Goal: Task Accomplishment & Management: Manage account settings

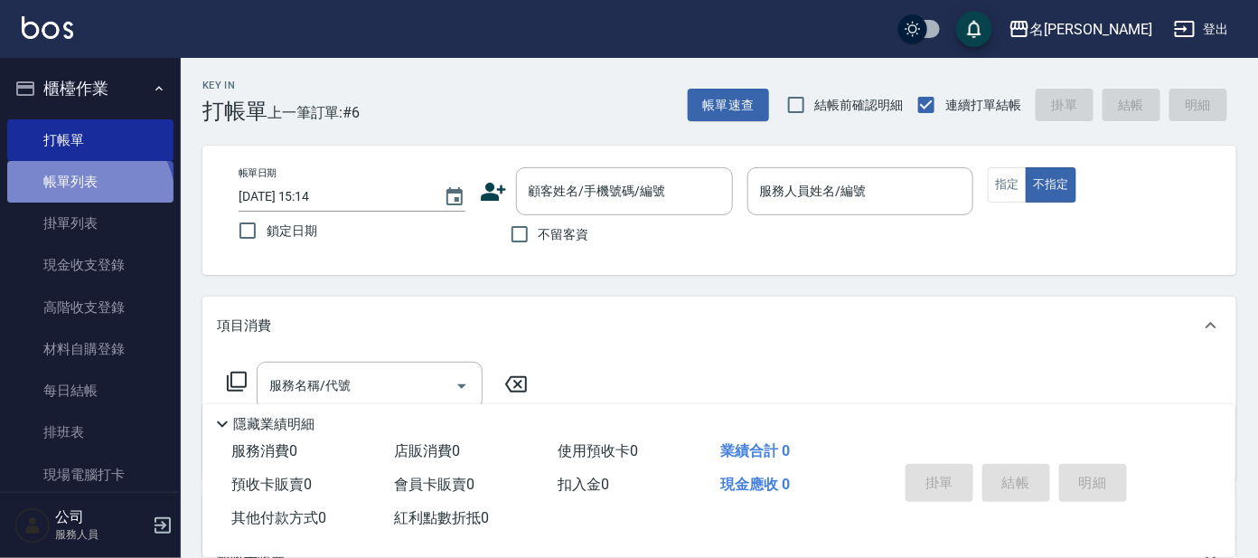
click at [86, 199] on link "帳單列表" at bounding box center [90, 182] width 166 height 42
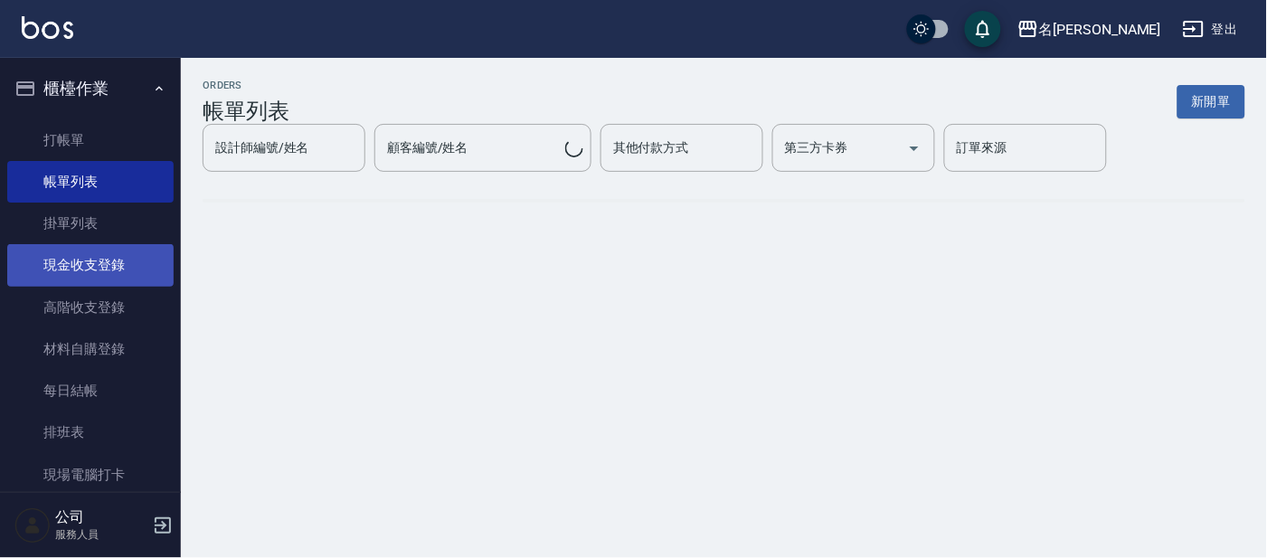
click at [97, 250] on link "現金收支登錄" at bounding box center [90, 265] width 166 height 42
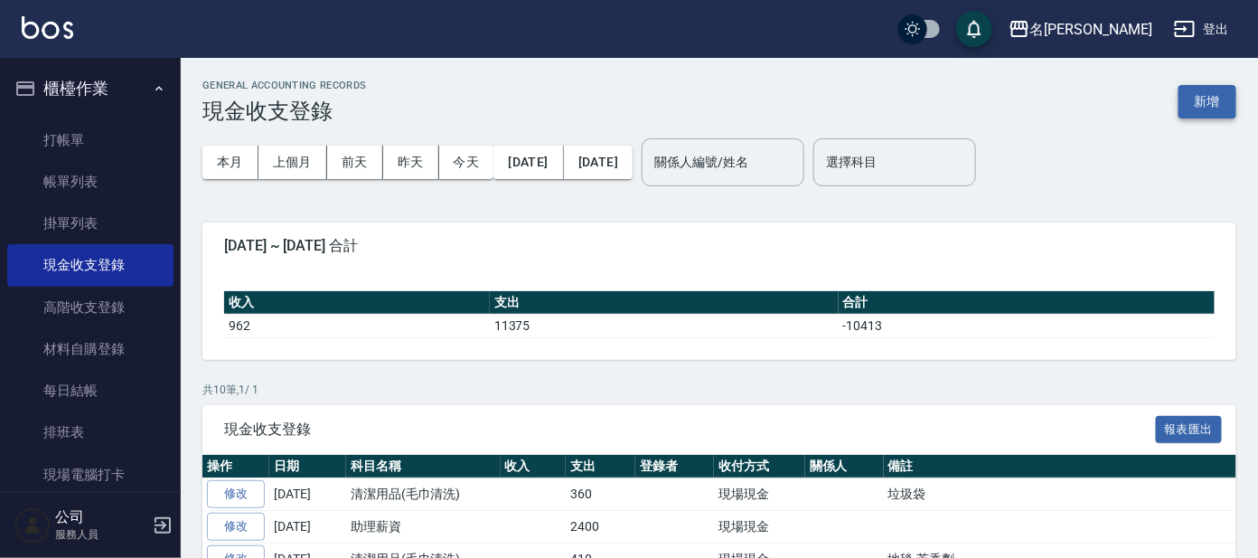
click at [1190, 99] on button "新增" at bounding box center [1208, 101] width 58 height 33
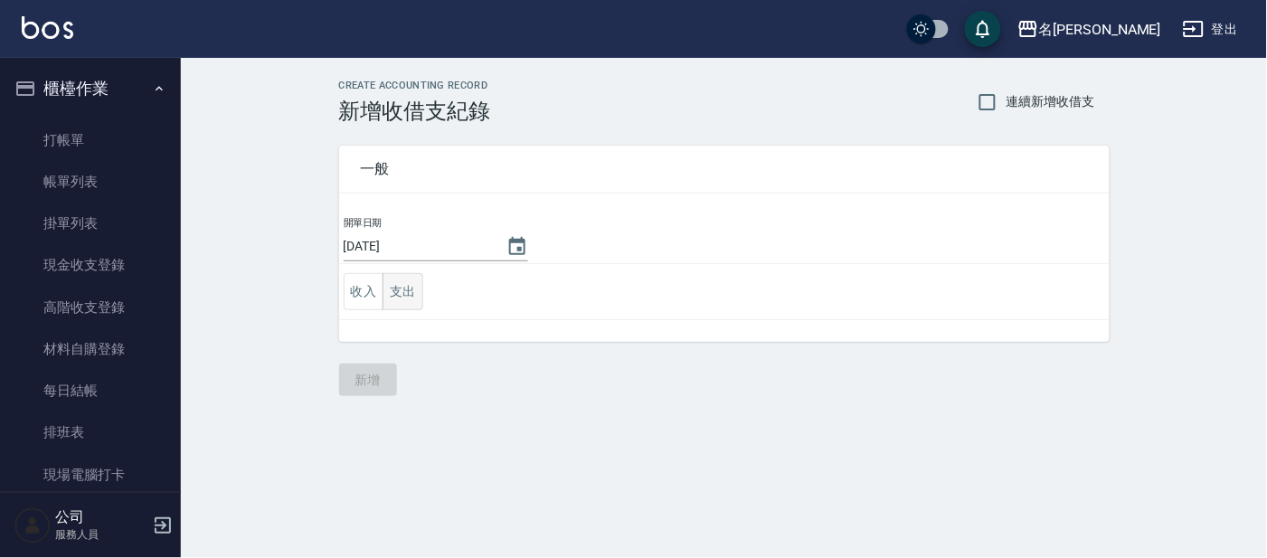
click at [407, 298] on button "支出" at bounding box center [402, 291] width 41 height 37
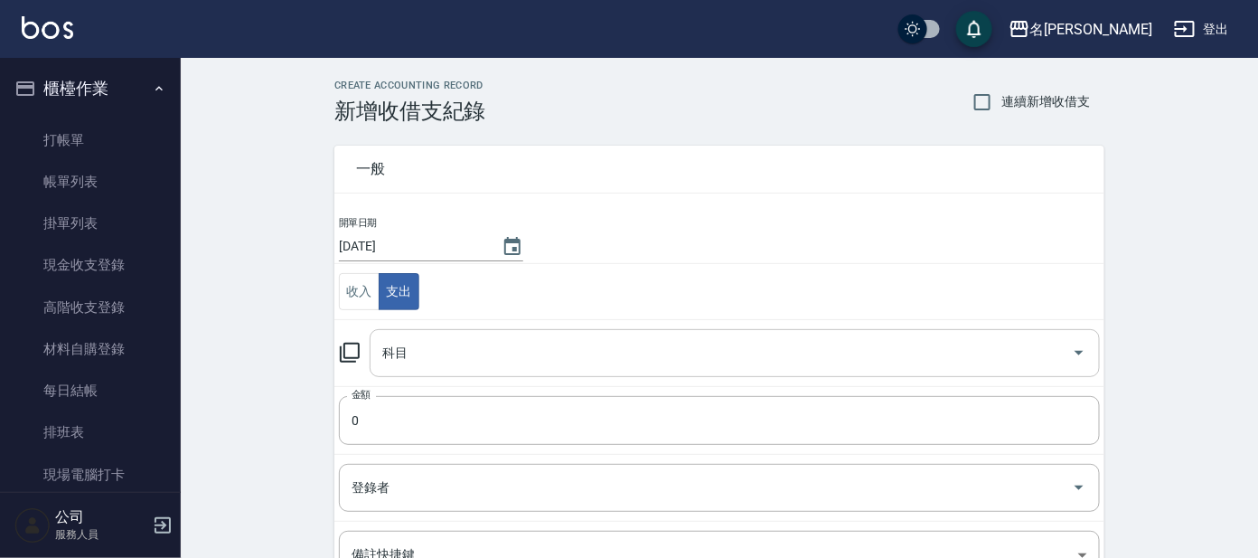
click at [408, 349] on input "科目" at bounding box center [721, 353] width 687 height 32
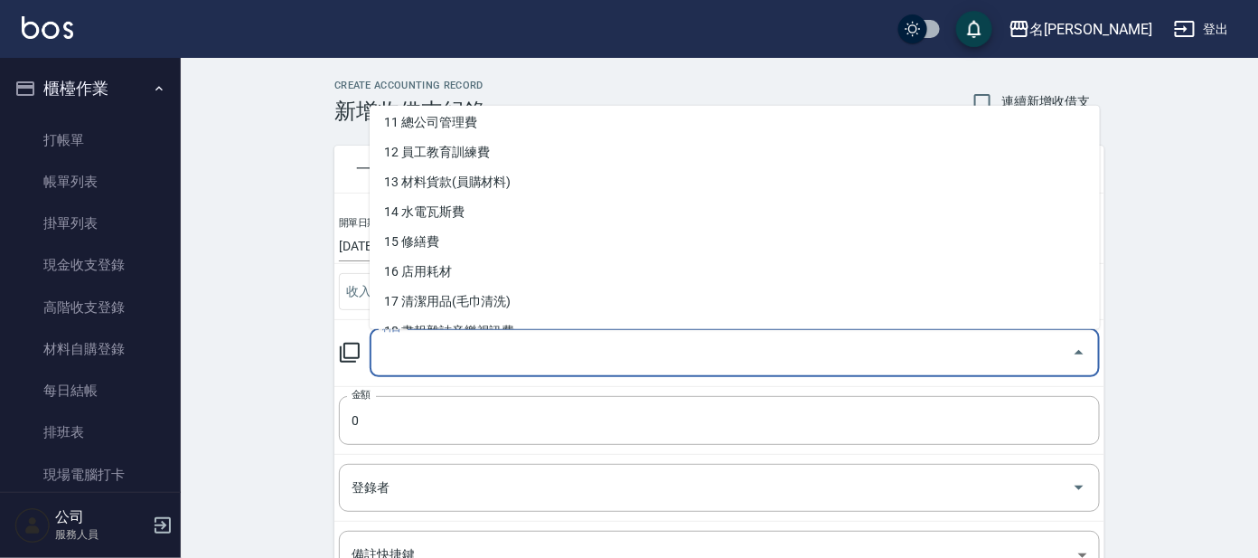
scroll to position [338, 0]
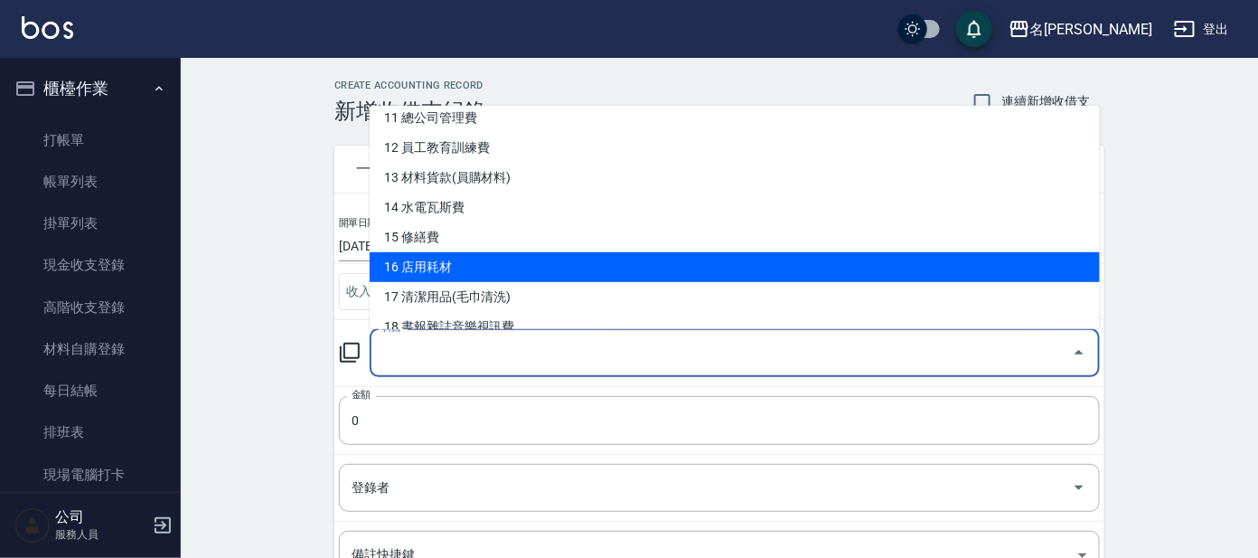
click at [463, 263] on li "16 店用耗材" at bounding box center [735, 267] width 730 height 30
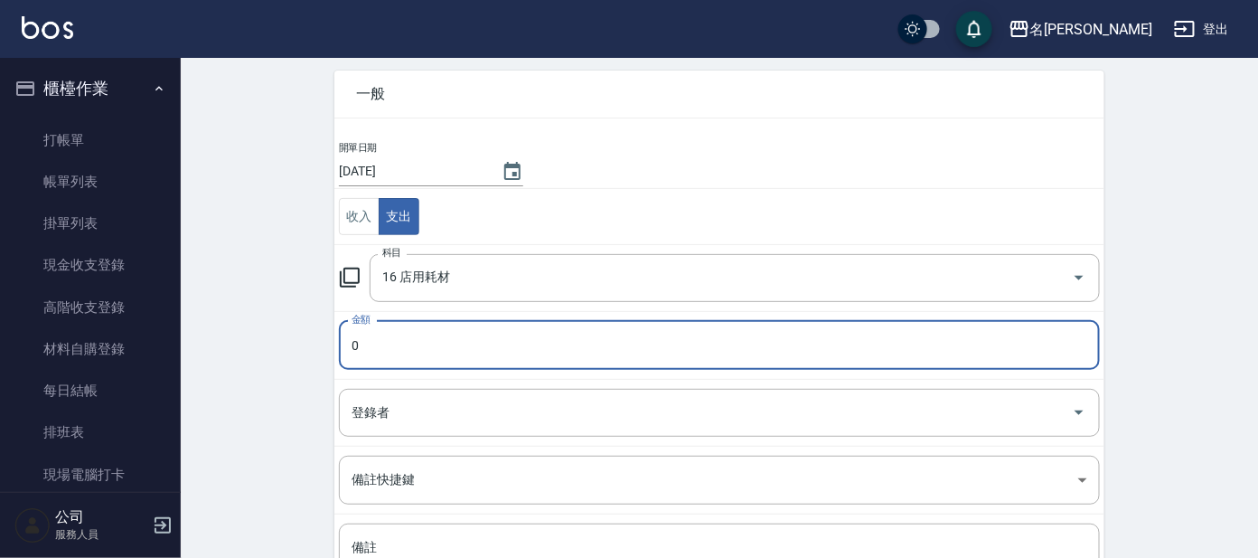
scroll to position [112, 0]
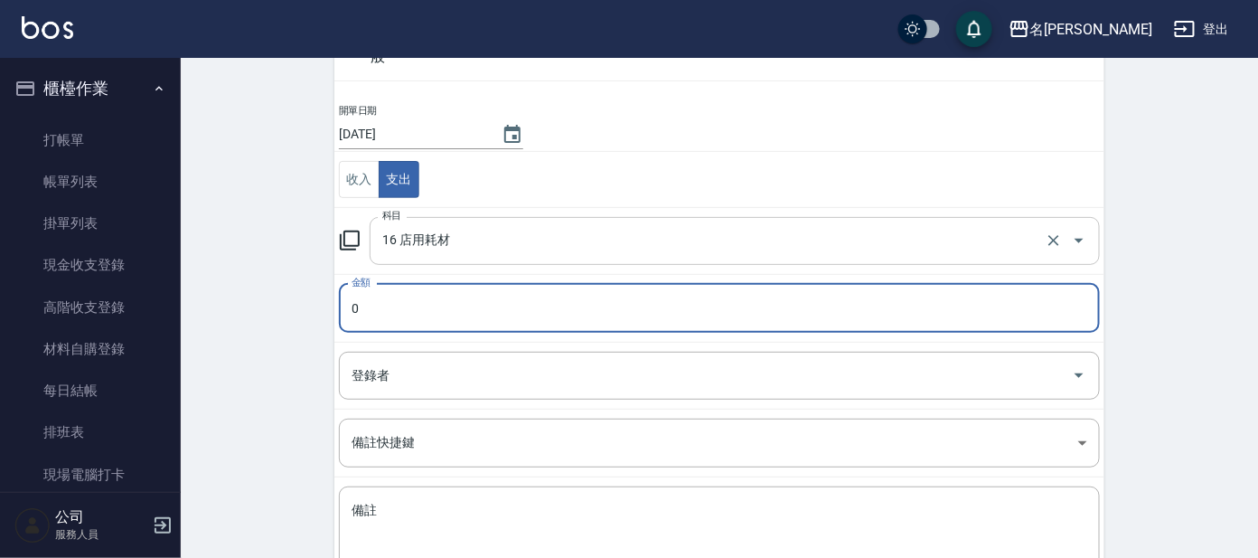
click at [478, 240] on input "16 店用耗材" at bounding box center [710, 241] width 664 height 32
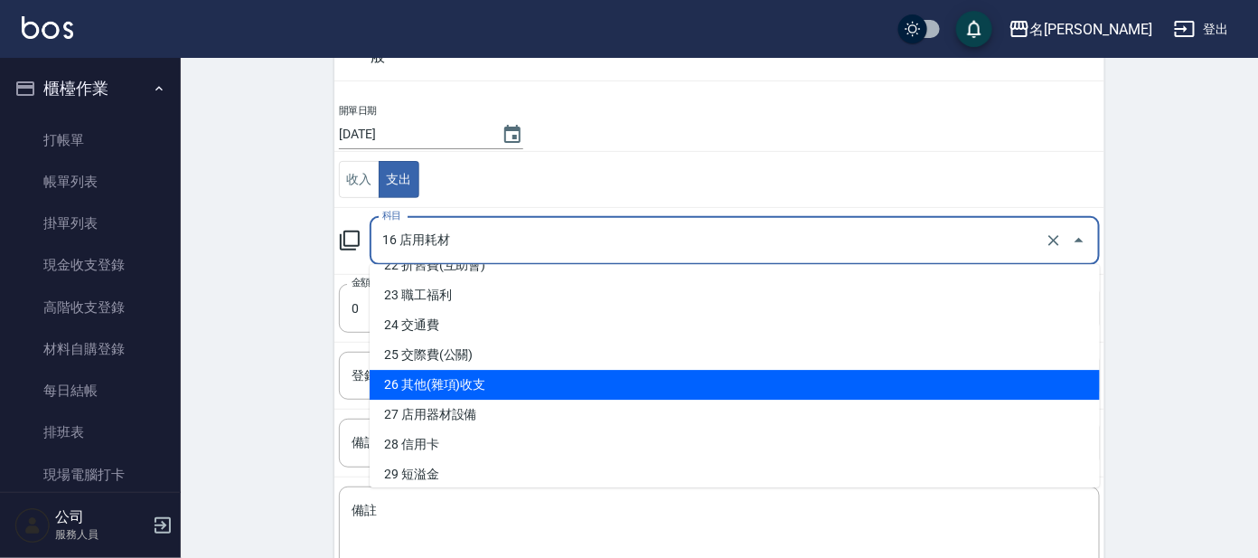
scroll to position [790, 0]
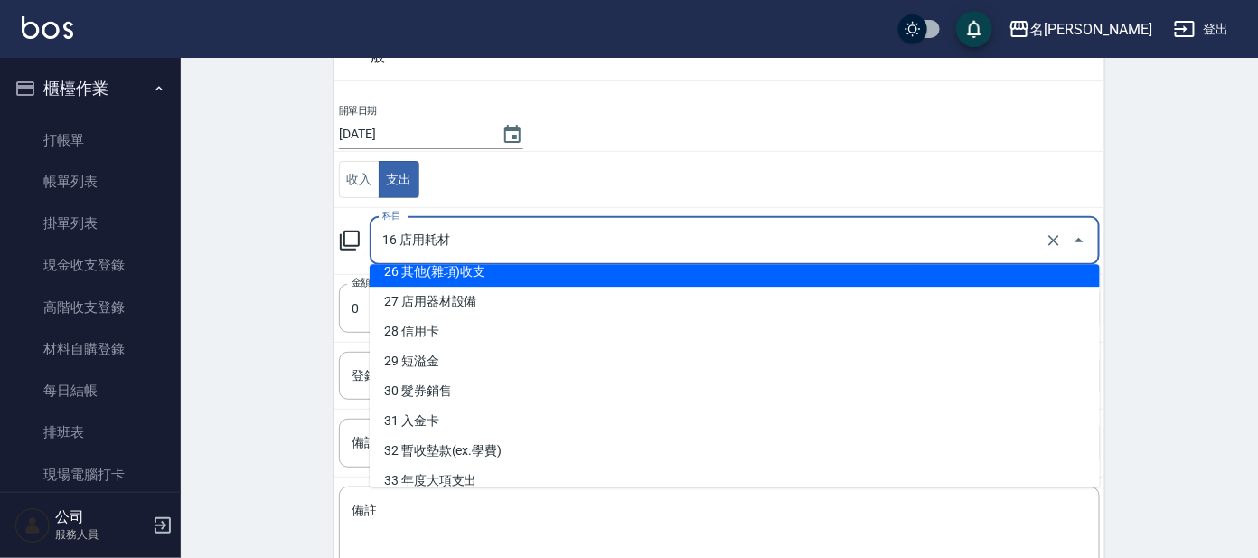
click at [570, 277] on li "26 其他(雜項)收支" at bounding box center [735, 272] width 730 height 30
type input "26 其他(雜項)收支"
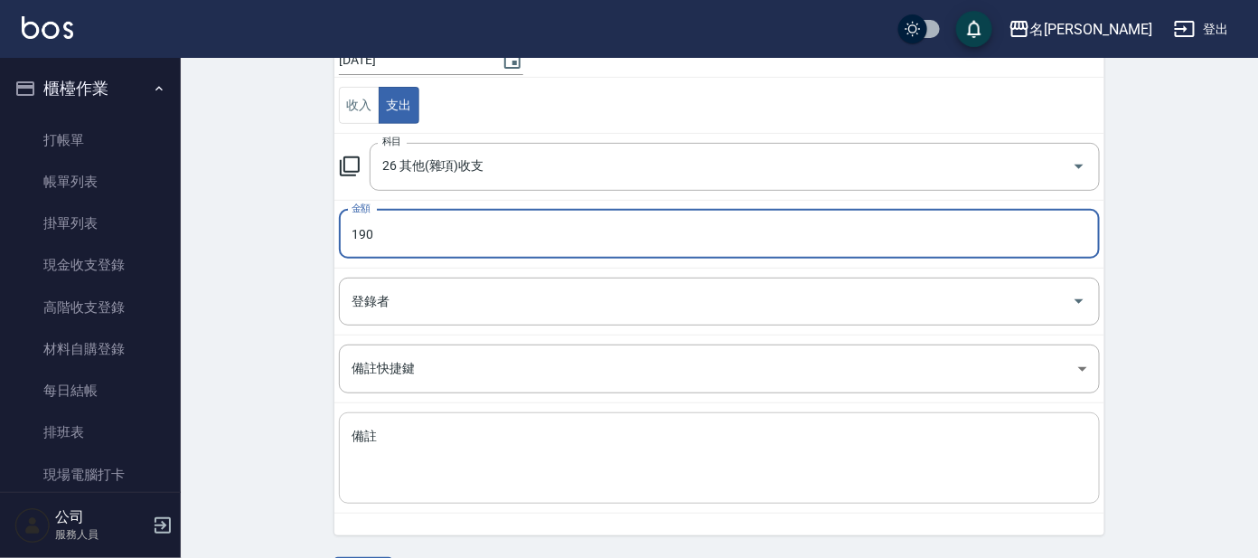
scroll to position [225, 0]
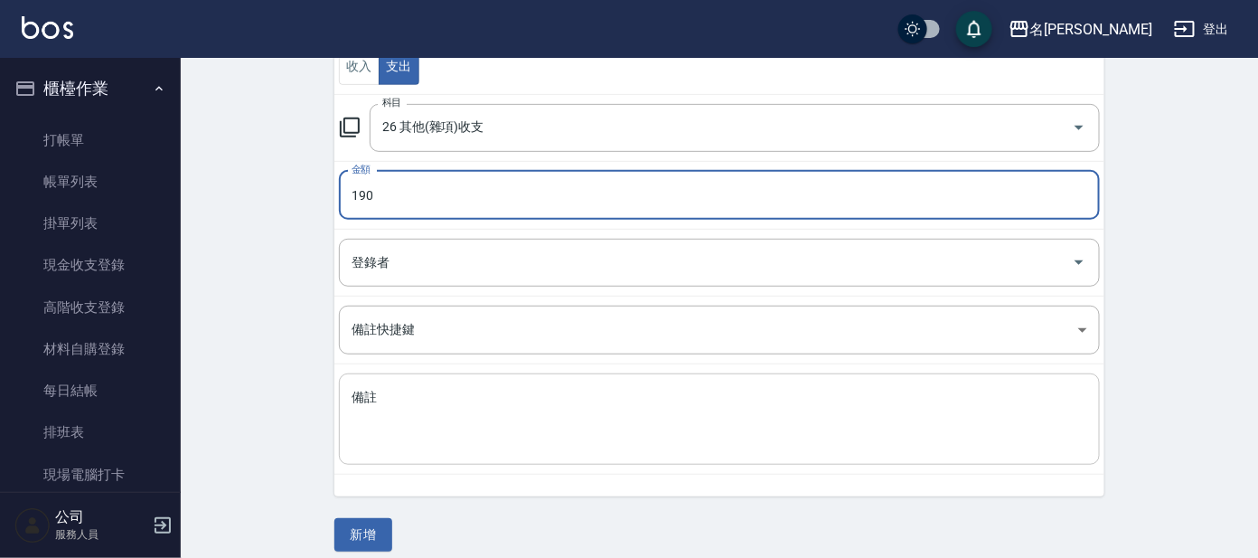
type input "190"
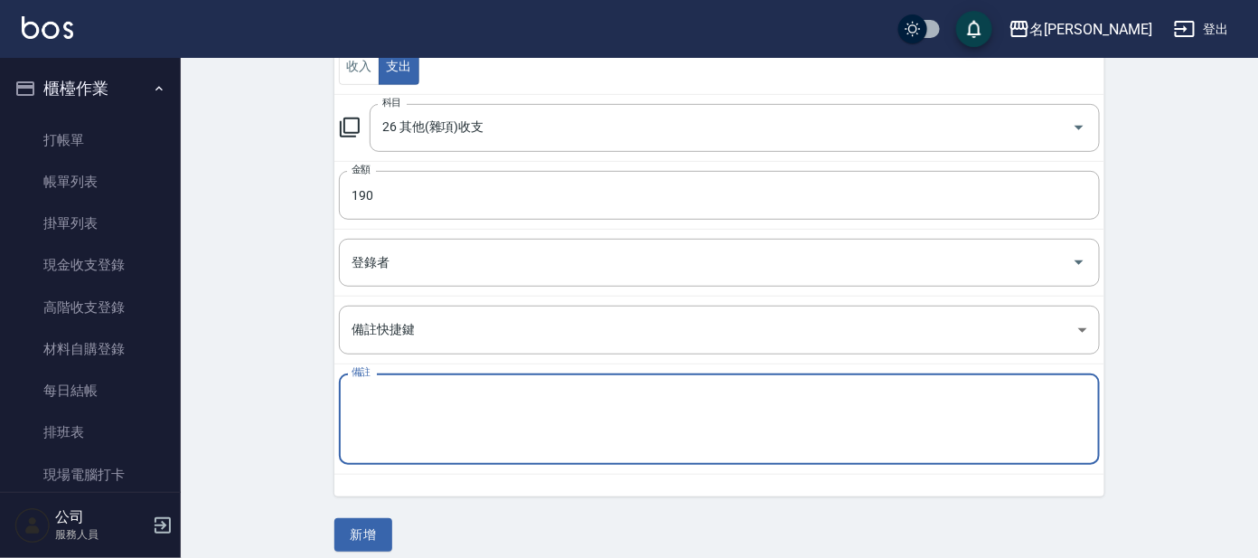
drag, startPoint x: 473, startPoint y: 394, endPoint x: 438, endPoint y: 378, distance: 38.8
click at [497, 371] on td "備註 x 備註" at bounding box center [719, 419] width 770 height 110
type textarea "現金本.清潔劑"
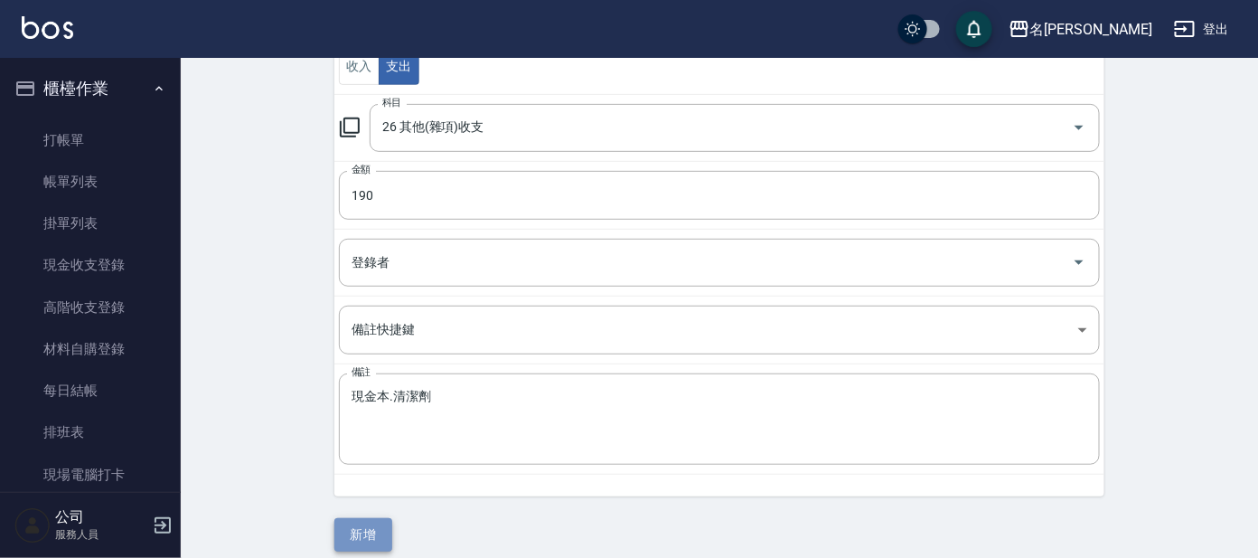
click at [372, 523] on button "新增" at bounding box center [363, 534] width 58 height 33
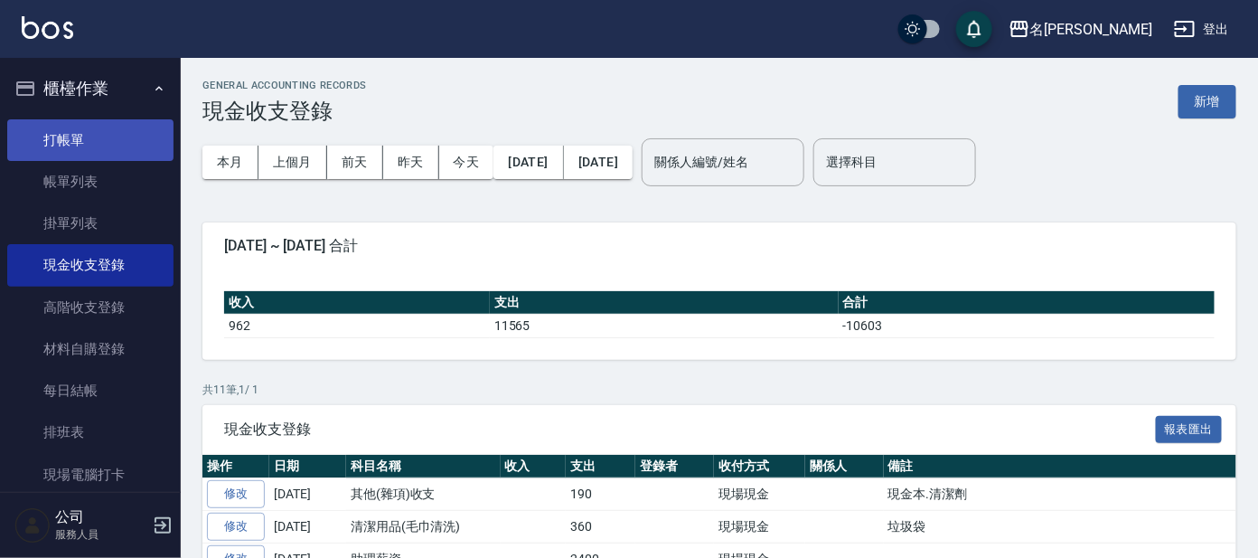
click at [99, 142] on link "打帳單" at bounding box center [90, 140] width 166 height 42
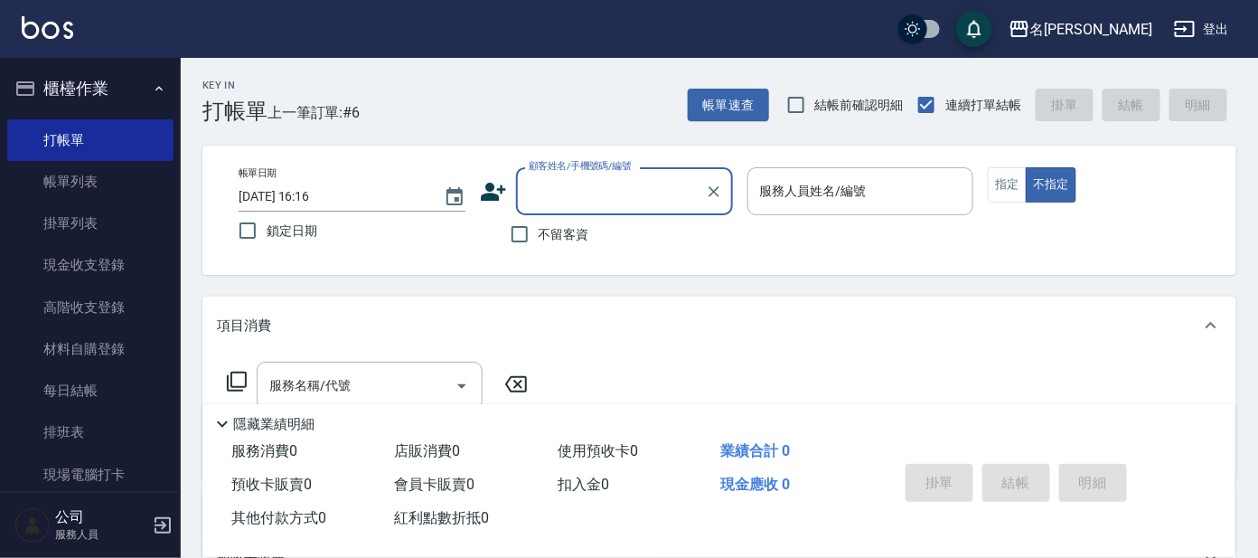
click at [626, 201] on input "顧客姓名/手機號碼/編號" at bounding box center [611, 191] width 174 height 32
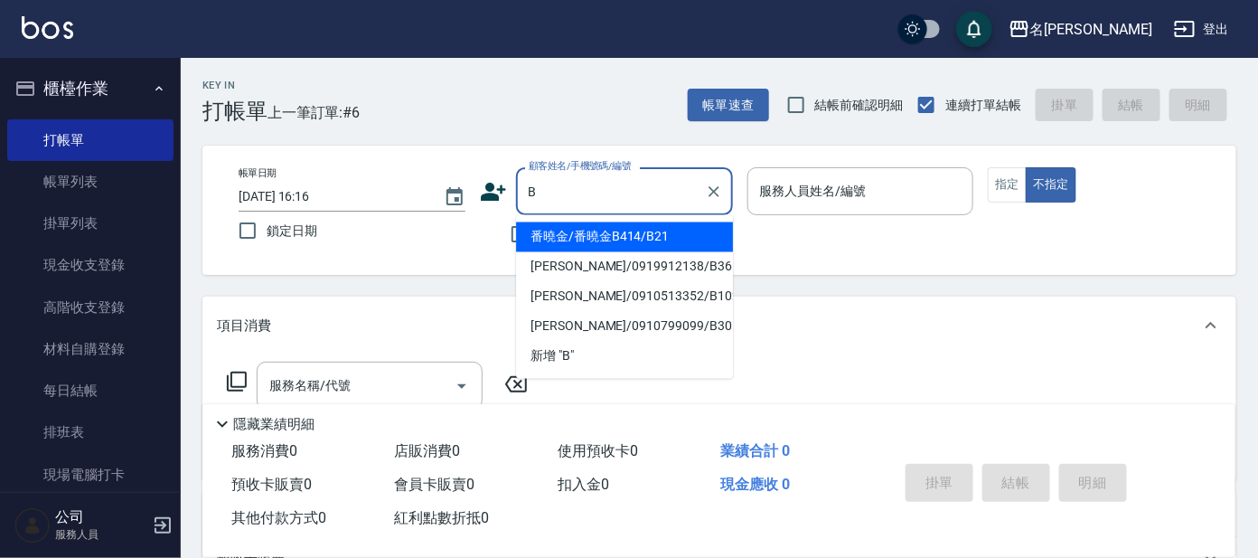
type input "B2"
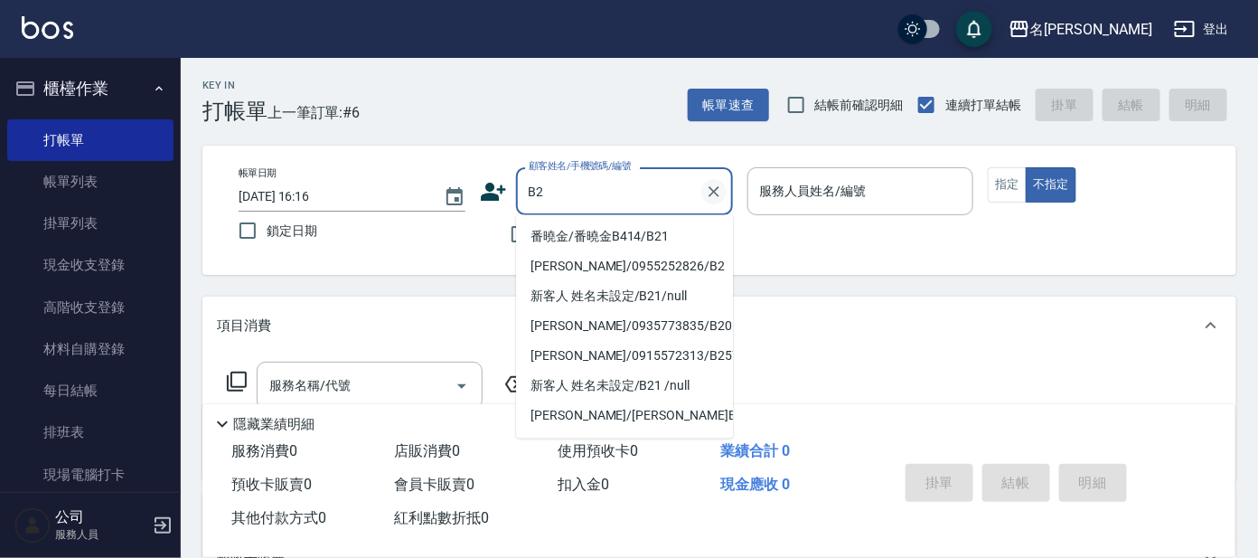
click at [714, 189] on icon "Clear" at bounding box center [714, 191] width 11 height 11
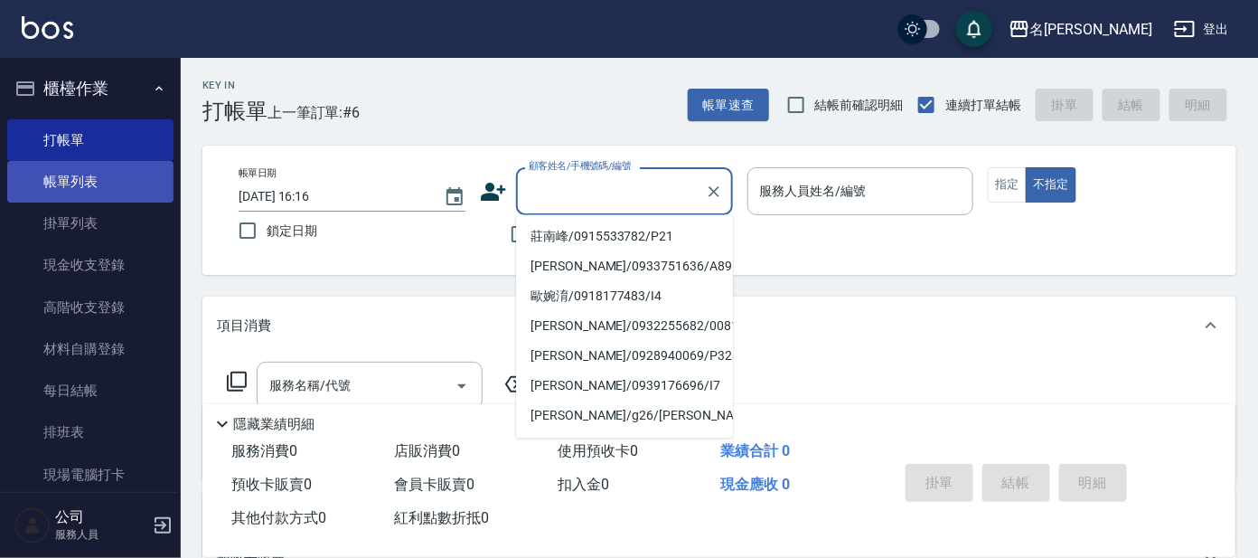
click at [83, 181] on link "帳單列表" at bounding box center [90, 182] width 166 height 42
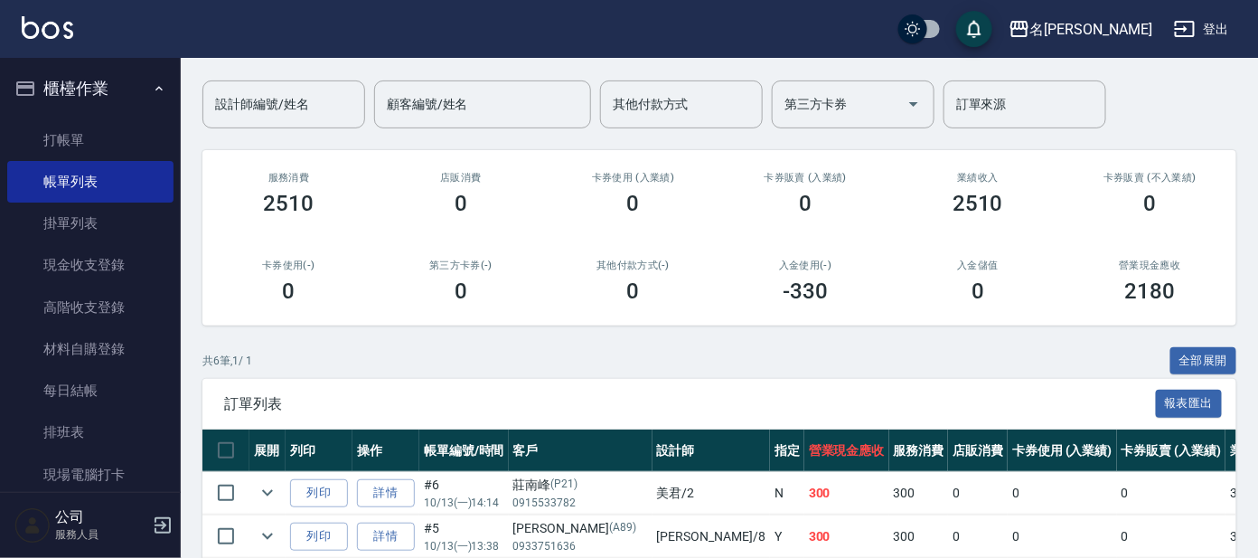
scroll to position [225, 0]
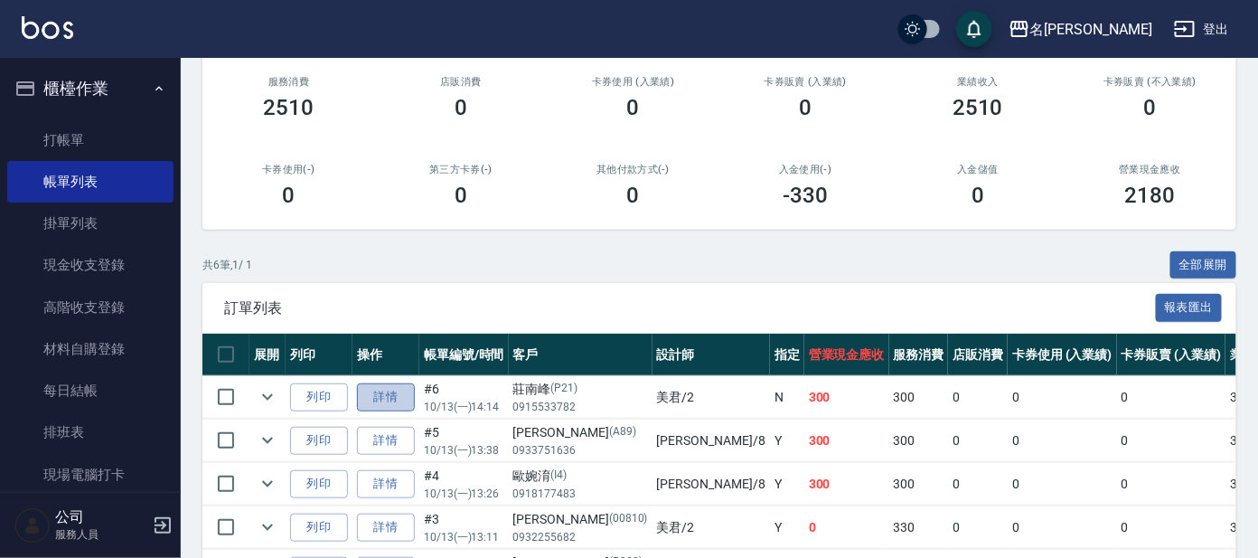
click at [379, 401] on link "詳情" at bounding box center [386, 397] width 58 height 28
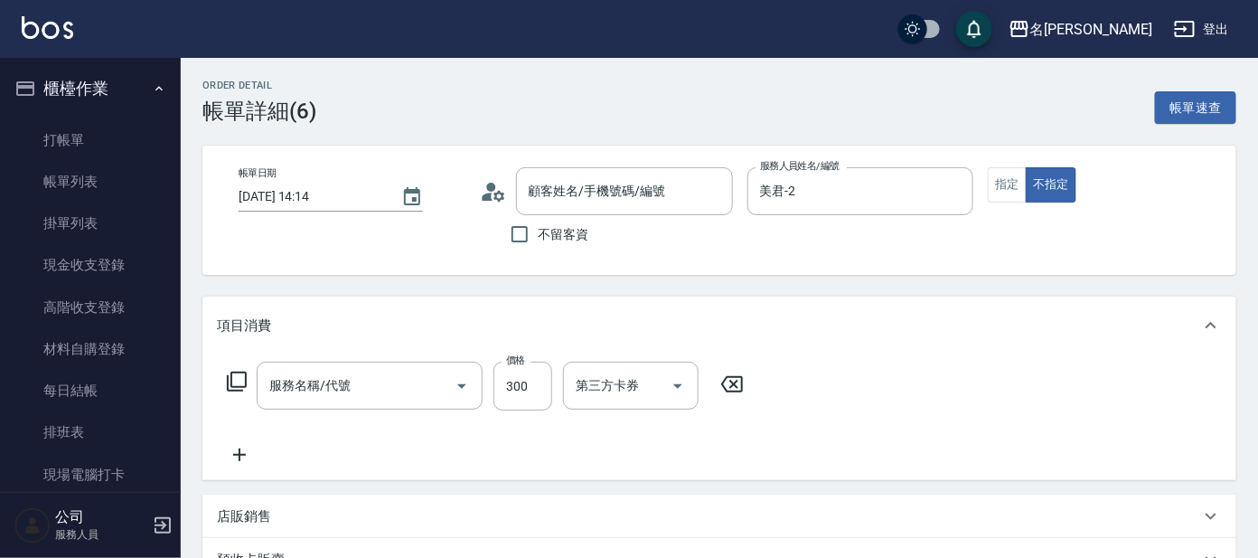
type input "[DATE] 14:14"
type input "美君-2"
type input "洗髮(創意)(501)"
type input "莊南峰/0915533782/P21"
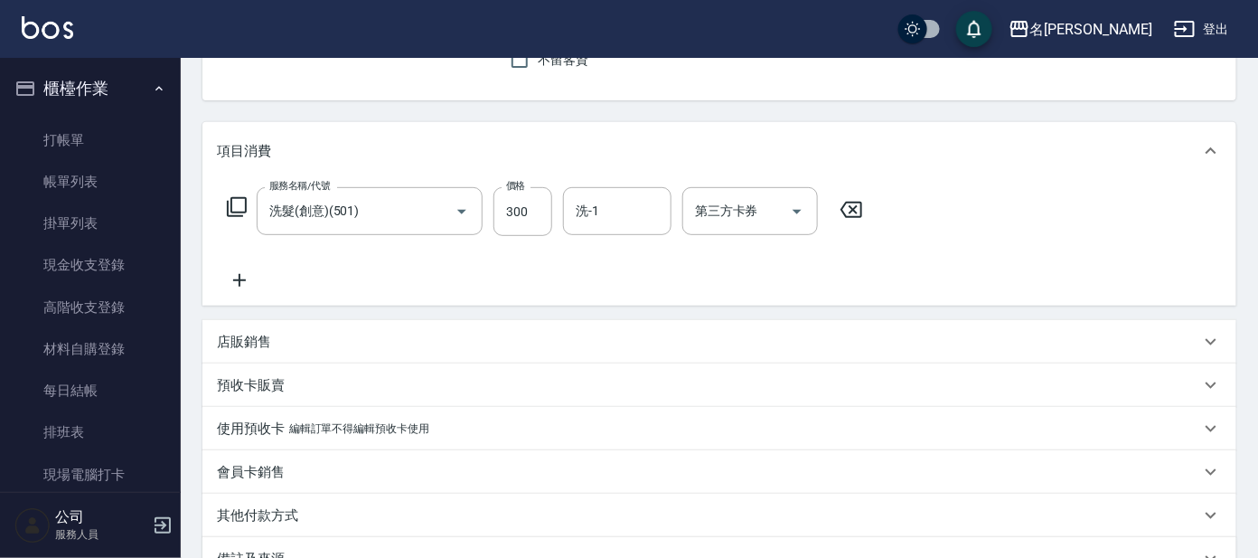
scroll to position [225, 0]
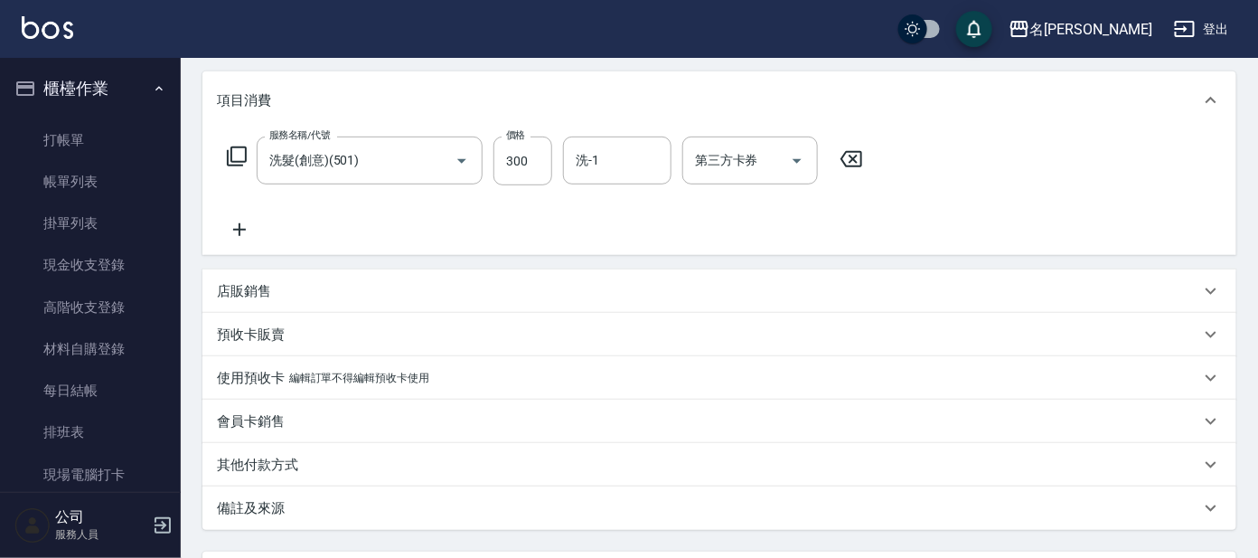
click at [245, 222] on icon at bounding box center [239, 230] width 45 height 22
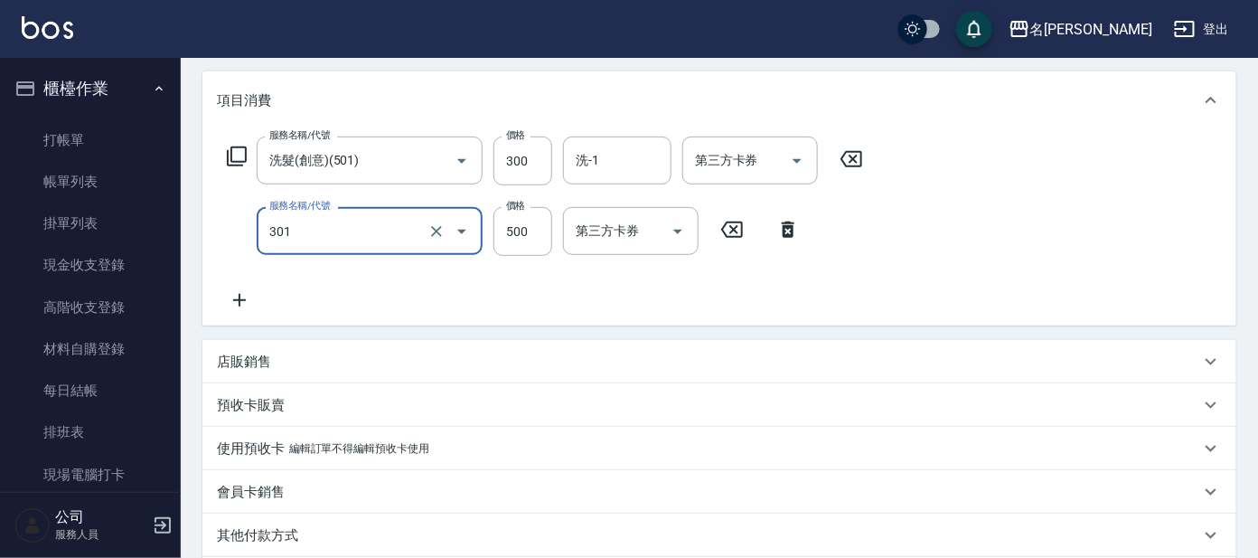
type input "剪髮 A級設計師(301)"
click at [240, 301] on icon at bounding box center [239, 300] width 45 height 22
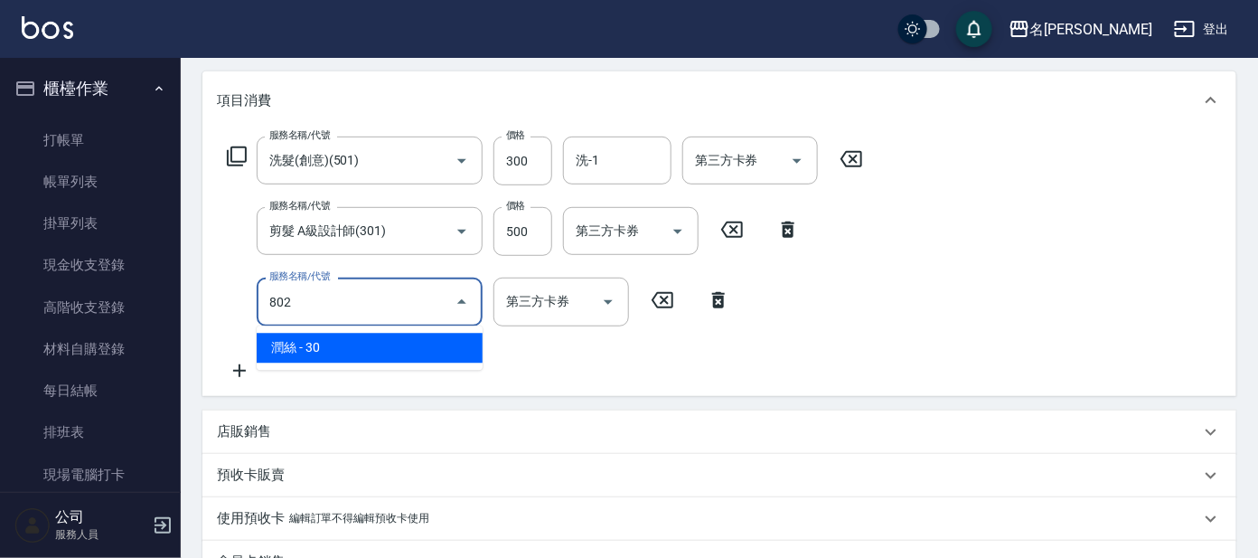
type input "潤絲(802)"
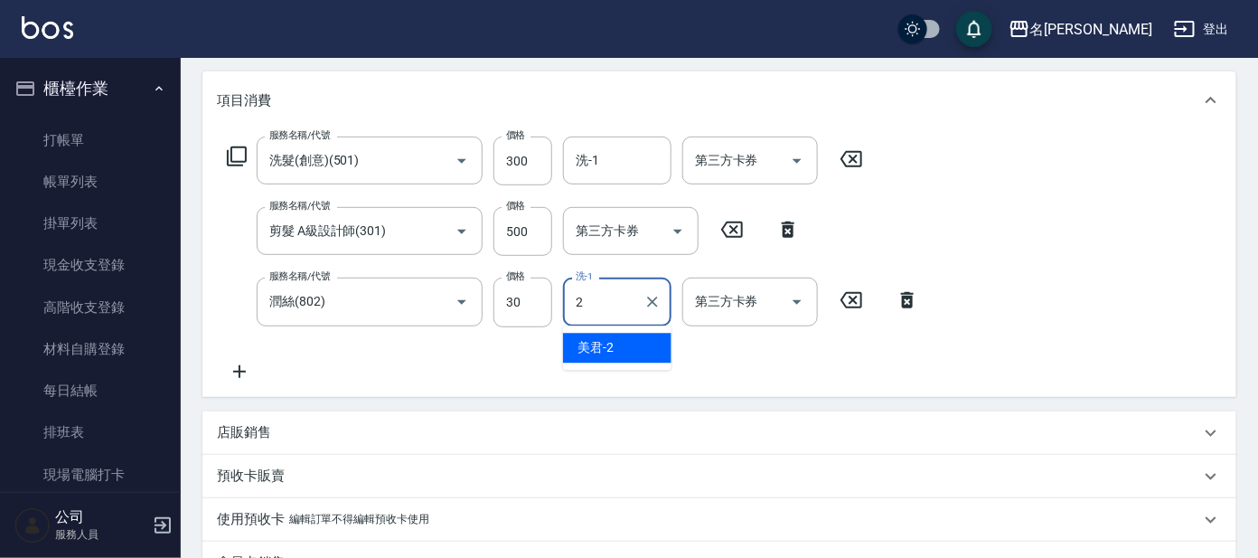
type input "美君-2"
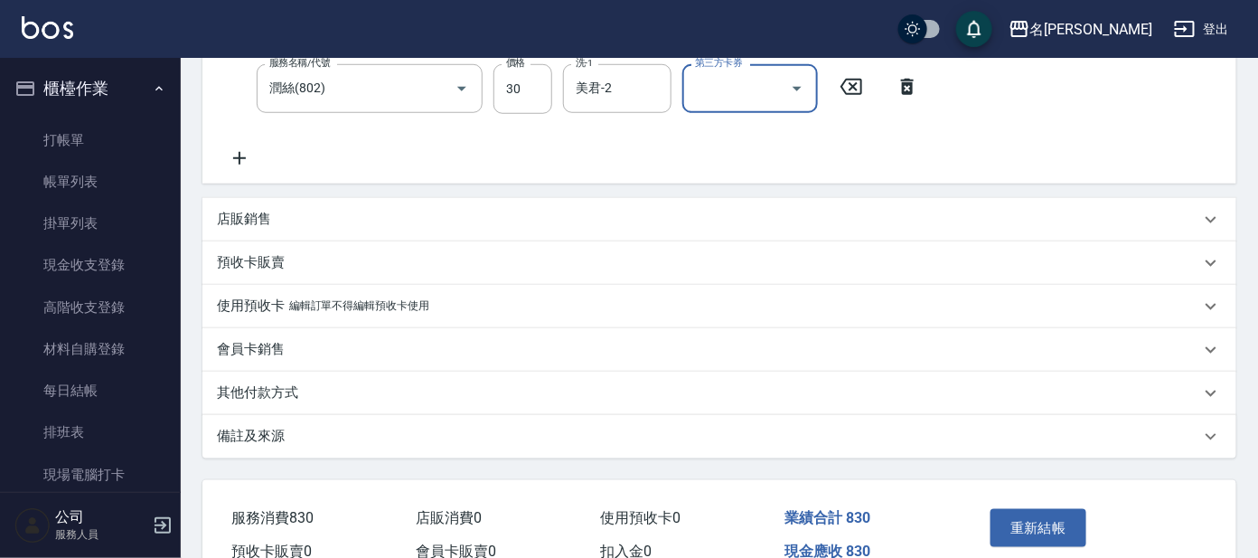
scroll to position [451, 0]
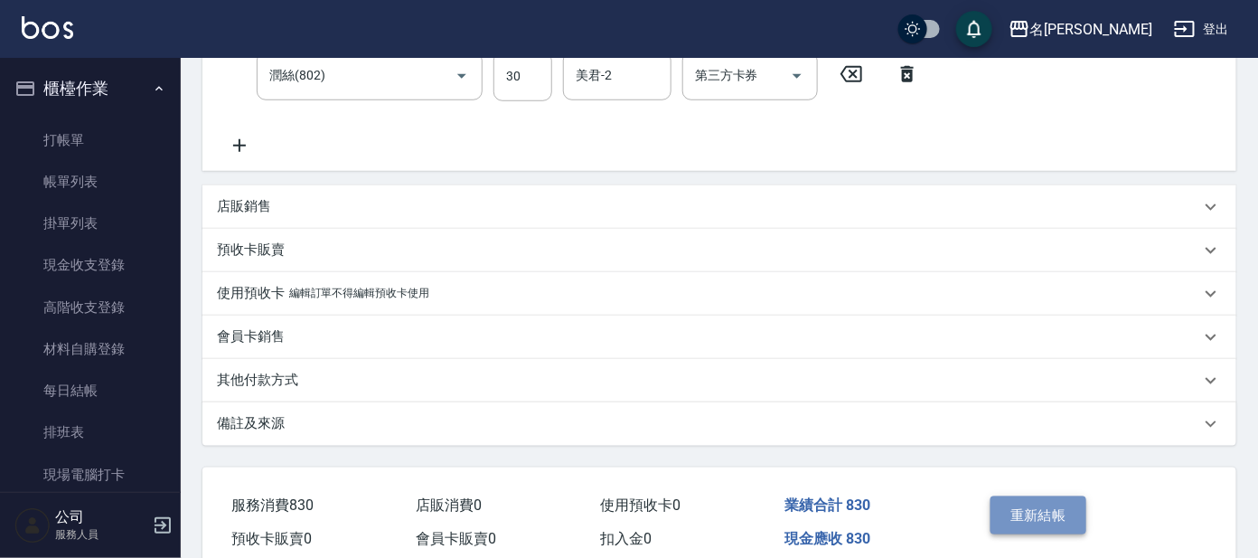
click at [1040, 515] on button "重新結帳" at bounding box center [1039, 515] width 96 height 38
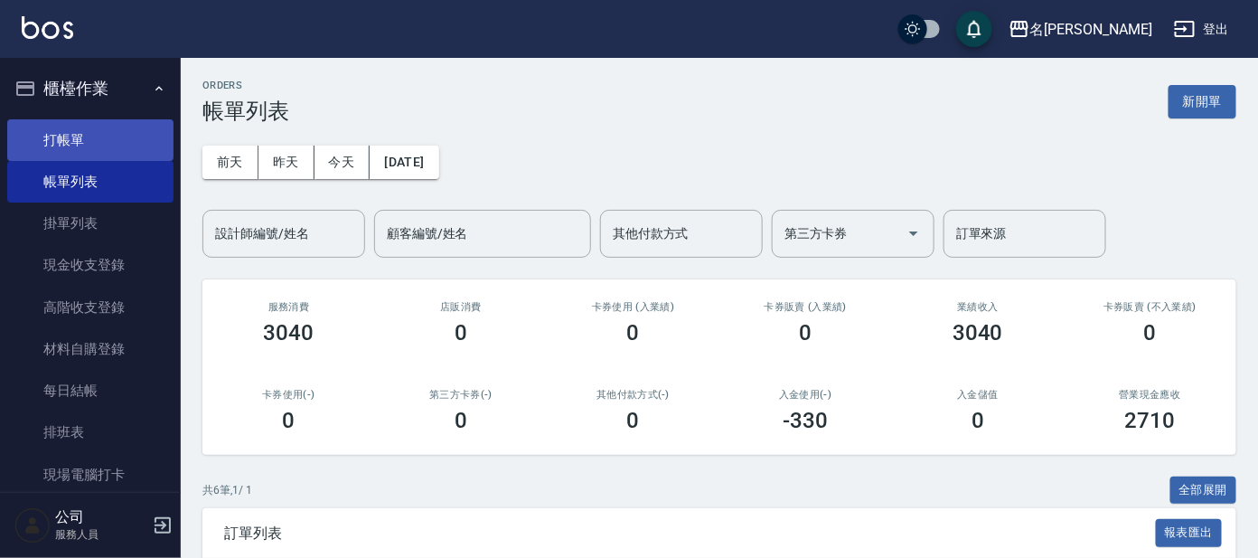
click at [90, 128] on link "打帳單" at bounding box center [90, 140] width 166 height 42
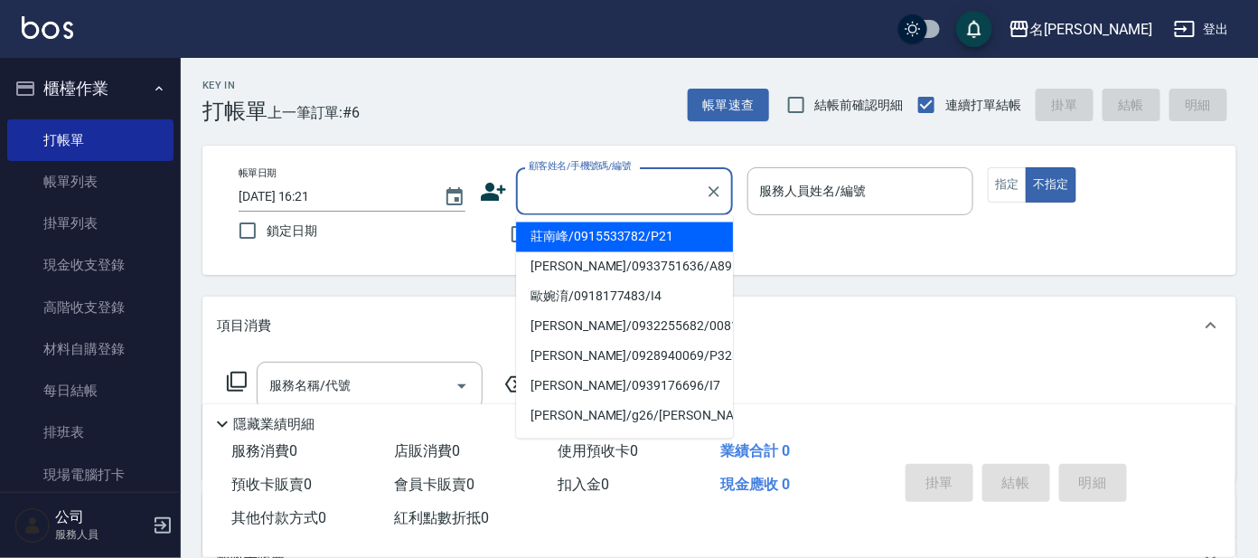
click at [624, 194] on input "顧客姓名/手機號碼/編號" at bounding box center [611, 191] width 174 height 32
click at [38, 174] on link "帳單列表" at bounding box center [90, 182] width 166 height 42
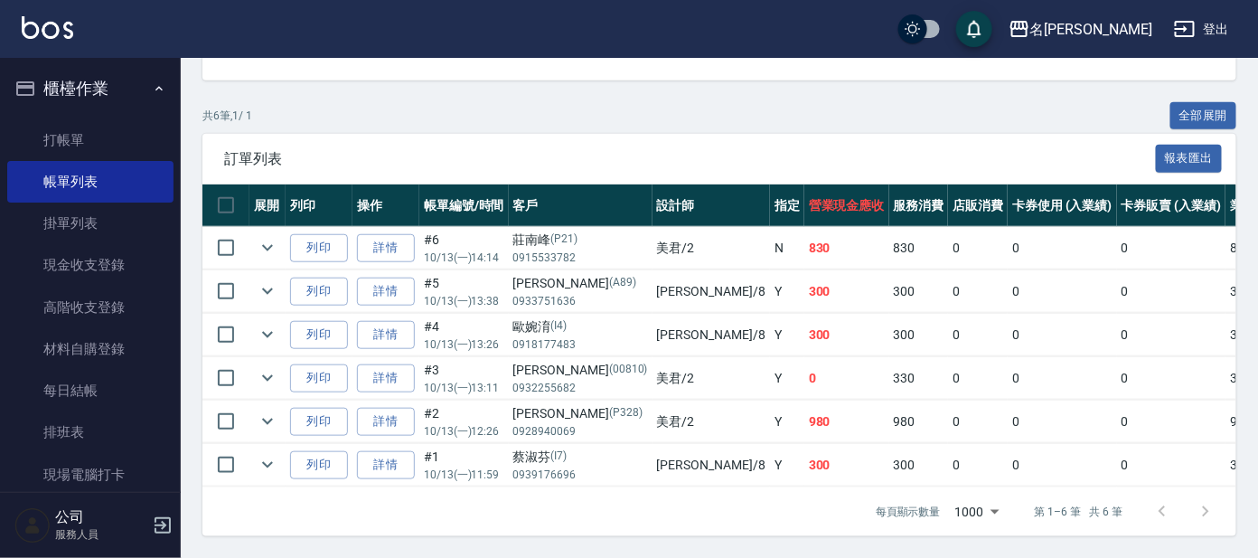
scroll to position [390, 0]
click at [404, 237] on link "詳情" at bounding box center [386, 248] width 58 height 28
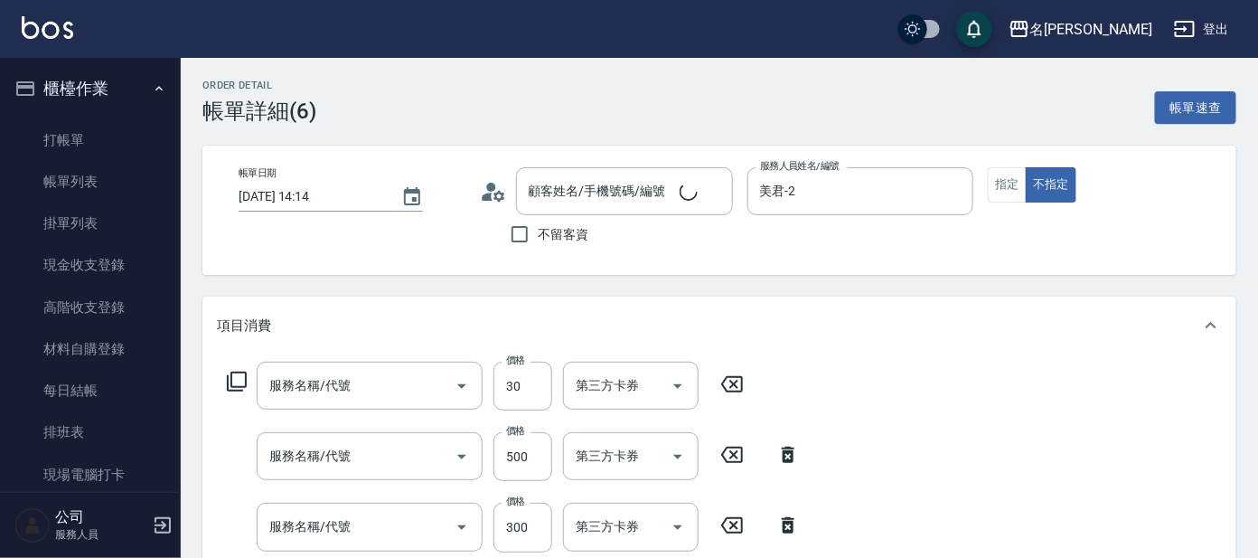
type input "[DATE] 14:14"
type input "美君-2"
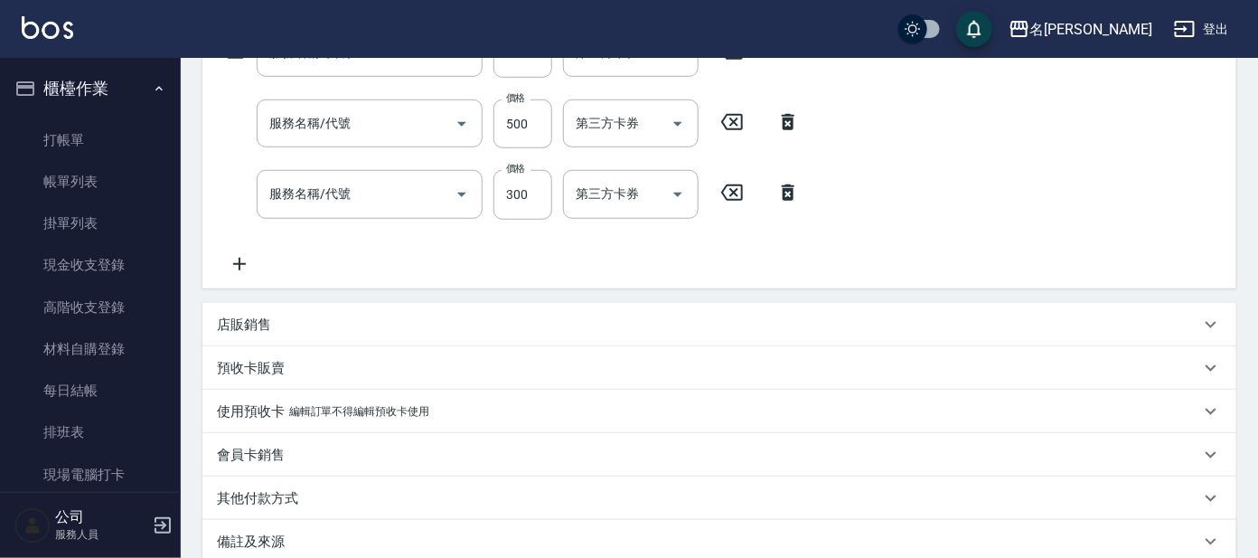
type input "潤絲(802)"
type input "剪髮 A級設計師(301)"
type input "洗髮(創意)(501)"
type input "莊南峰/0915533782/P21"
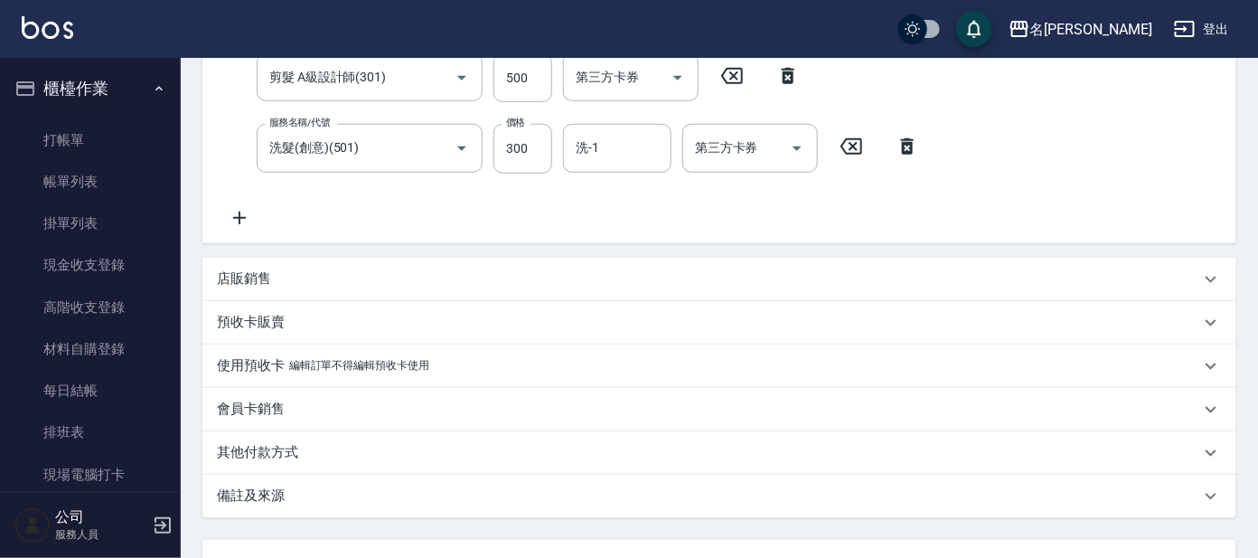
scroll to position [451, 0]
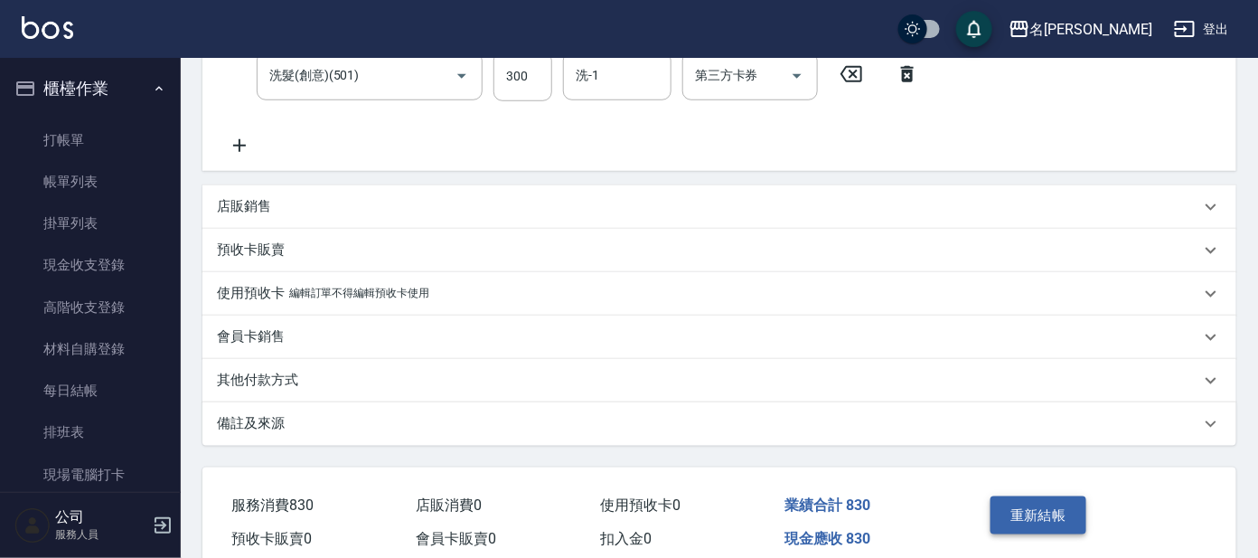
click at [1022, 517] on button "重新結帳" at bounding box center [1039, 515] width 96 height 38
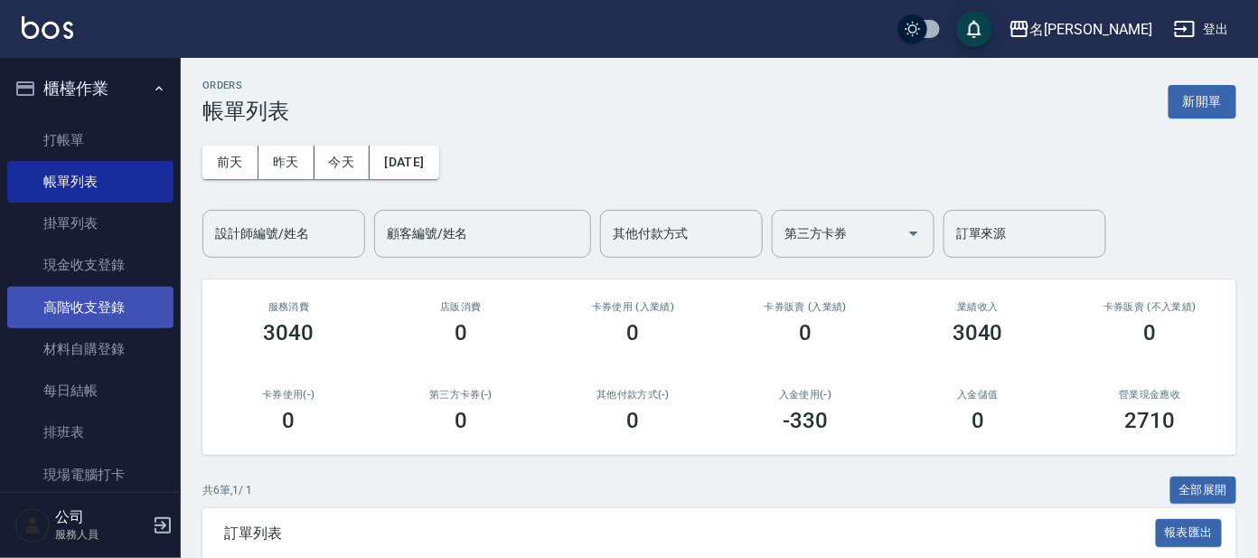
click at [47, 297] on link "高階收支登錄" at bounding box center [90, 308] width 166 height 42
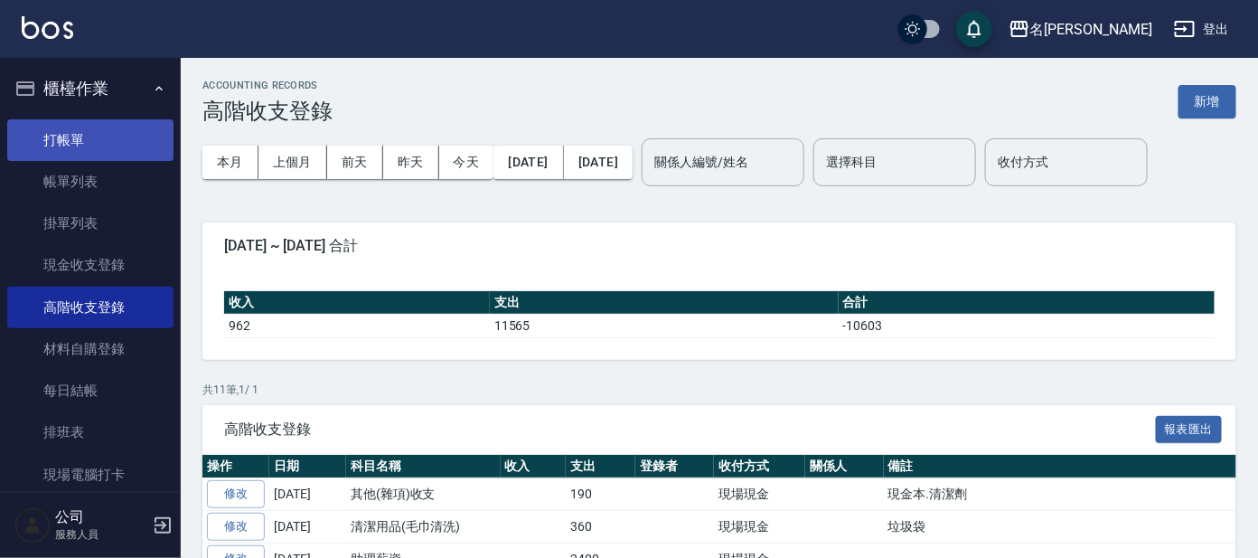
click at [145, 144] on link "打帳單" at bounding box center [90, 140] width 166 height 42
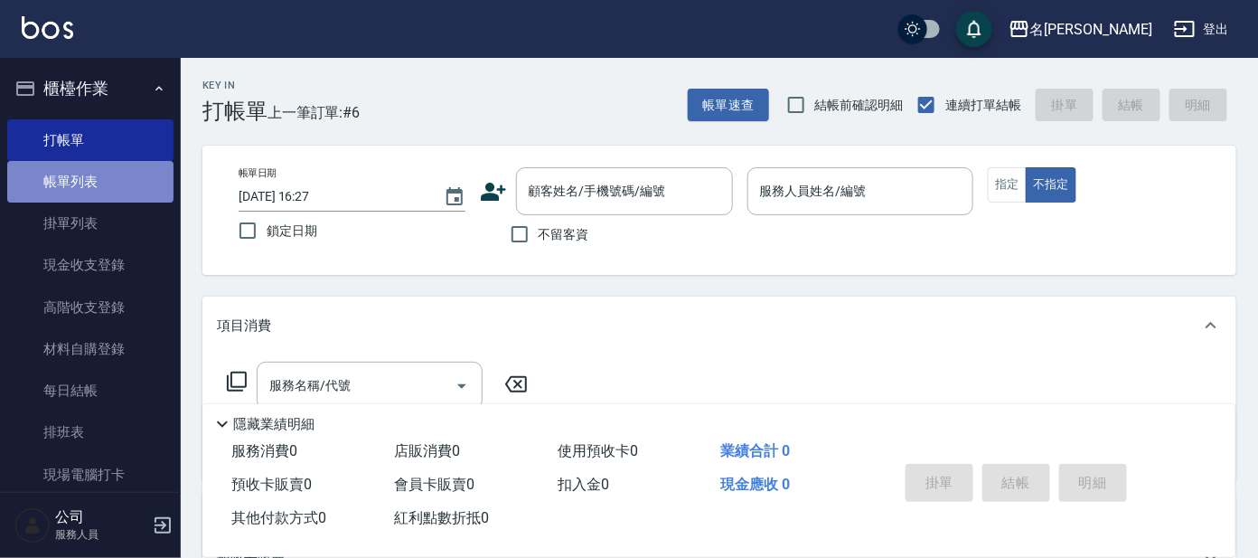
click at [97, 166] on link "帳單列表" at bounding box center [90, 182] width 166 height 42
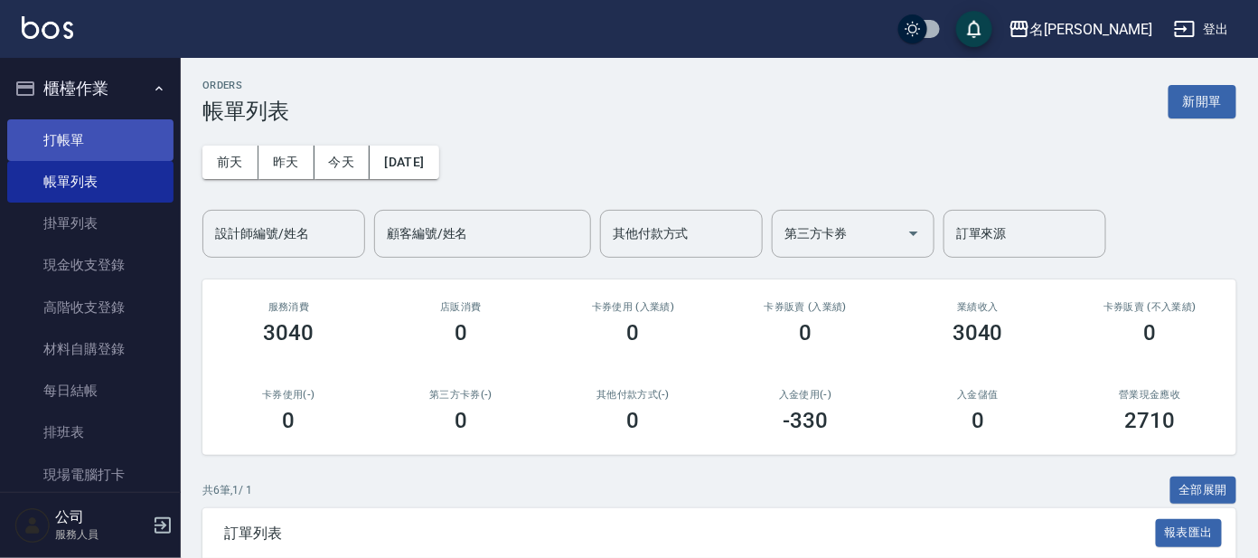
click at [110, 138] on link "打帳單" at bounding box center [90, 140] width 166 height 42
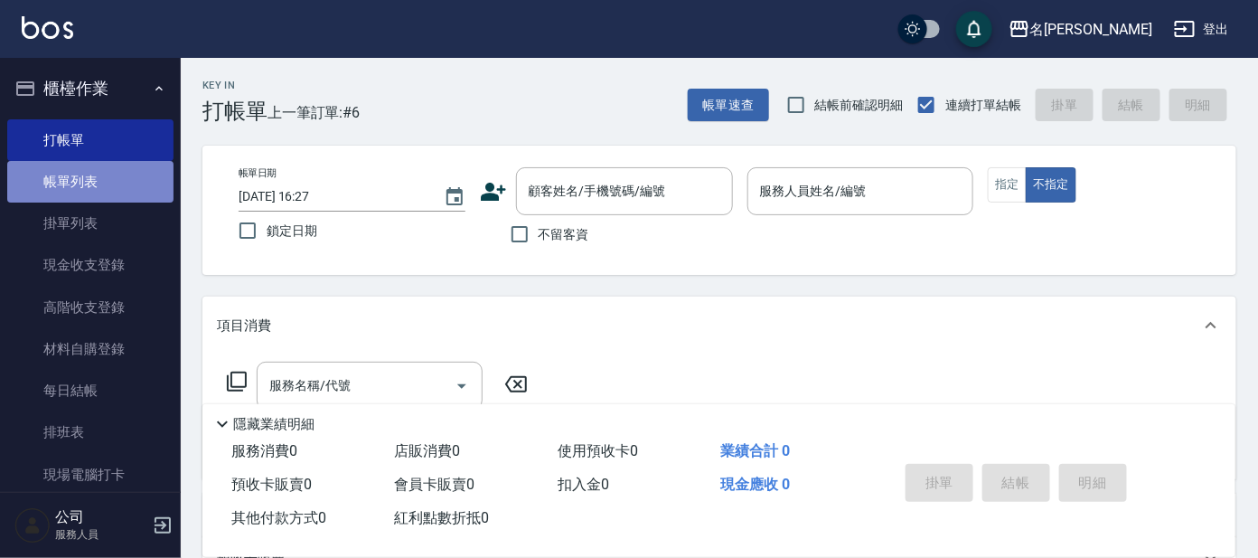
click at [99, 174] on link "帳單列表" at bounding box center [90, 182] width 166 height 42
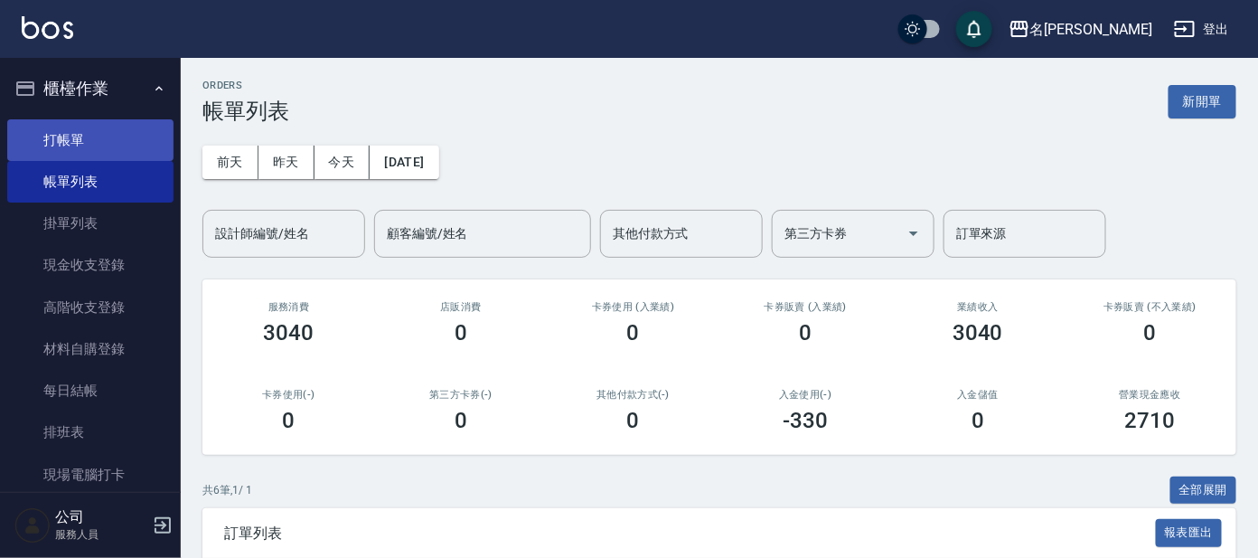
scroll to position [112, 0]
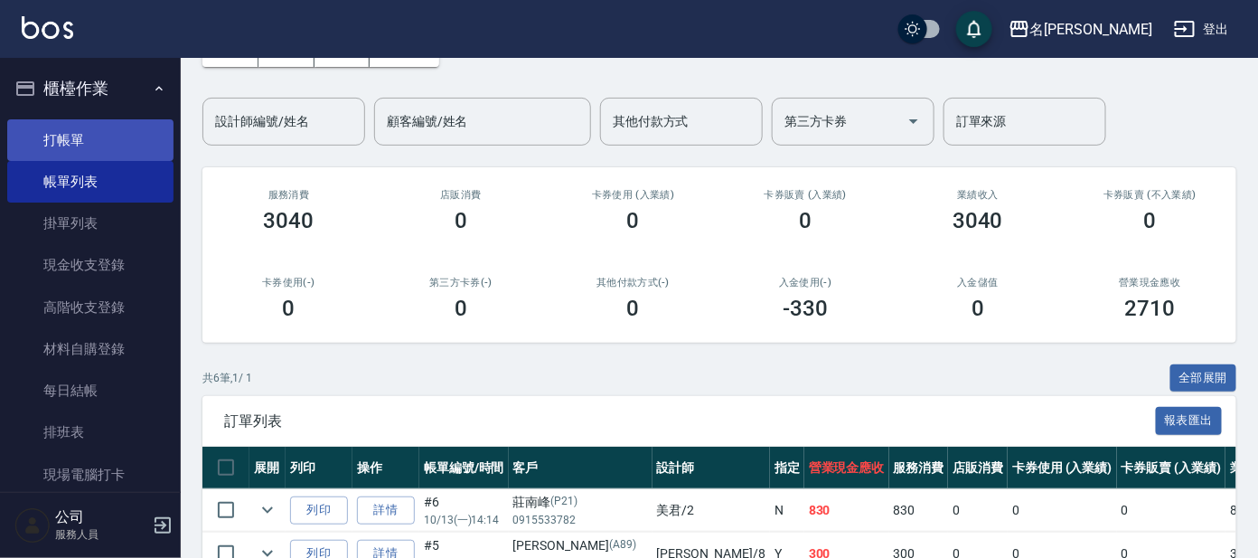
click at [88, 141] on link "打帳單" at bounding box center [90, 140] width 166 height 42
